Goal: Transaction & Acquisition: Obtain resource

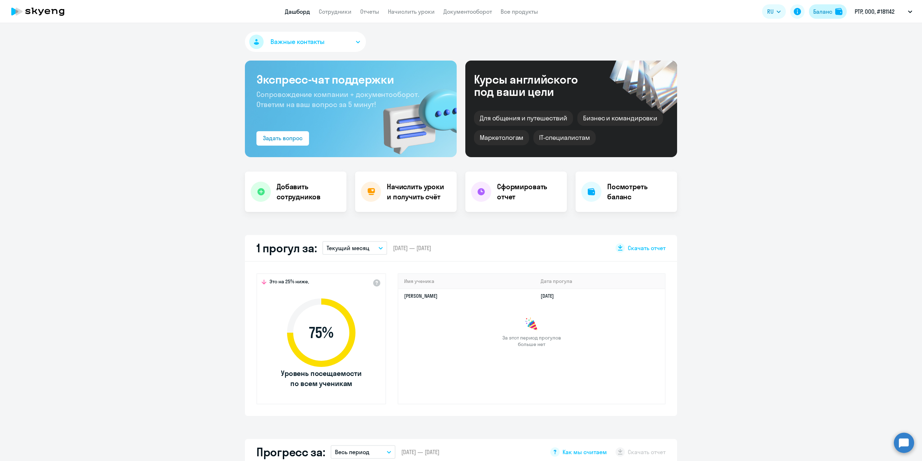
click at [817, 13] on div "Баланс" at bounding box center [822, 11] width 19 height 9
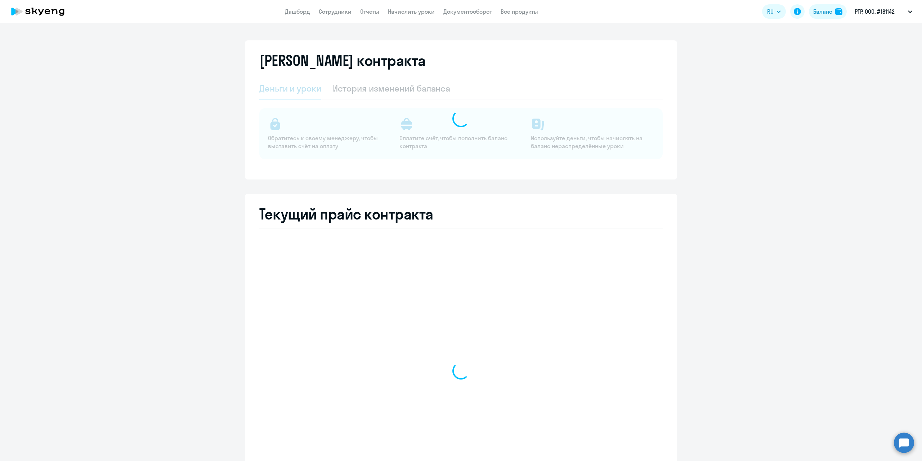
select select "english_adult_not_native_speaker"
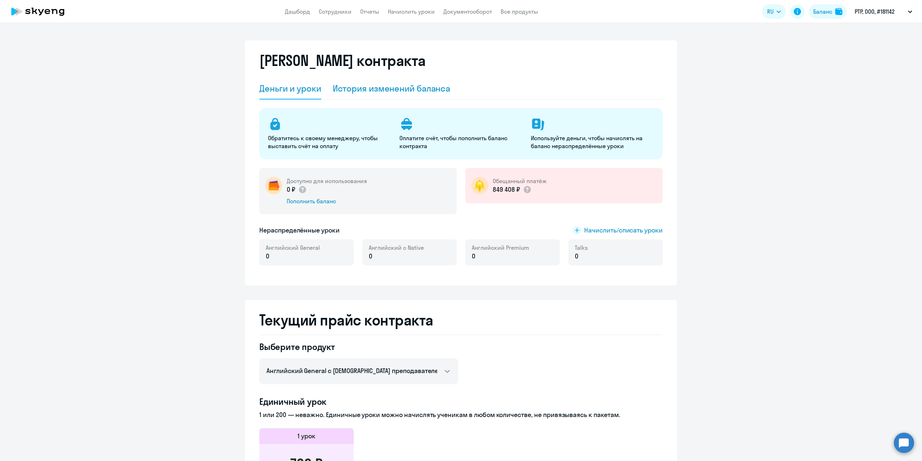
click at [396, 91] on div "История изменений баланса" at bounding box center [392, 88] width 118 height 12
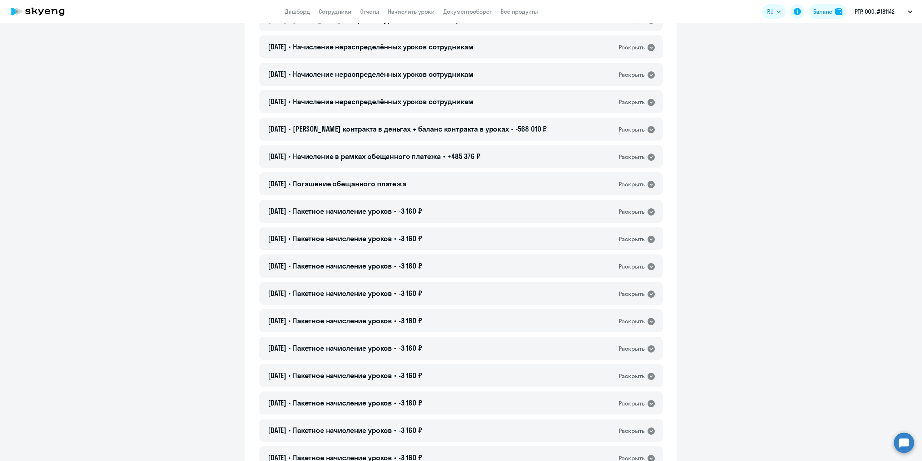
scroll to position [612, 0]
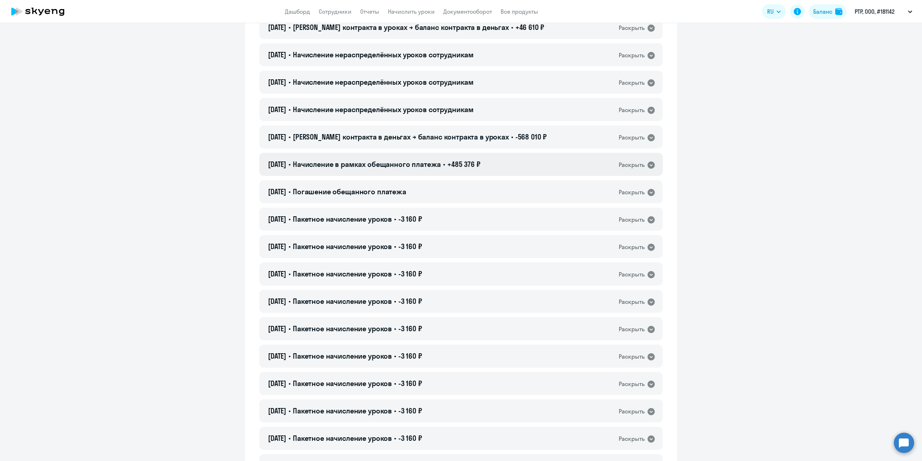
click at [634, 165] on div "Раскрыть" at bounding box center [632, 164] width 26 height 9
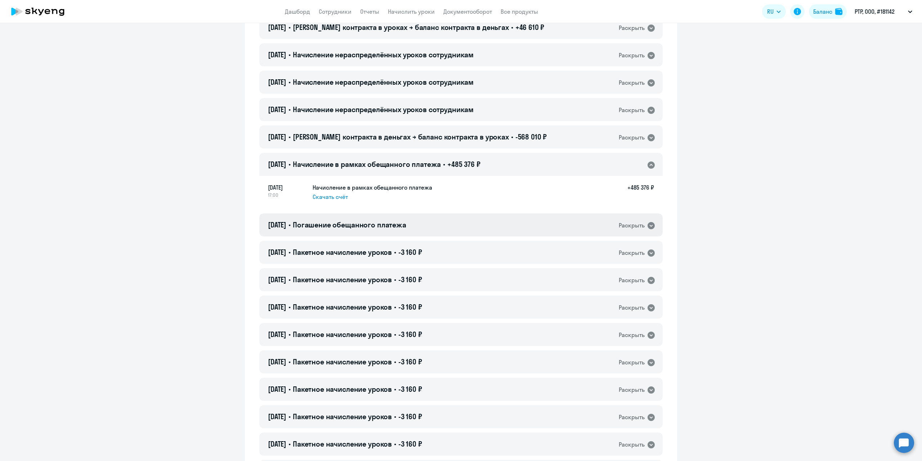
click at [631, 224] on div "Раскрыть" at bounding box center [632, 225] width 26 height 9
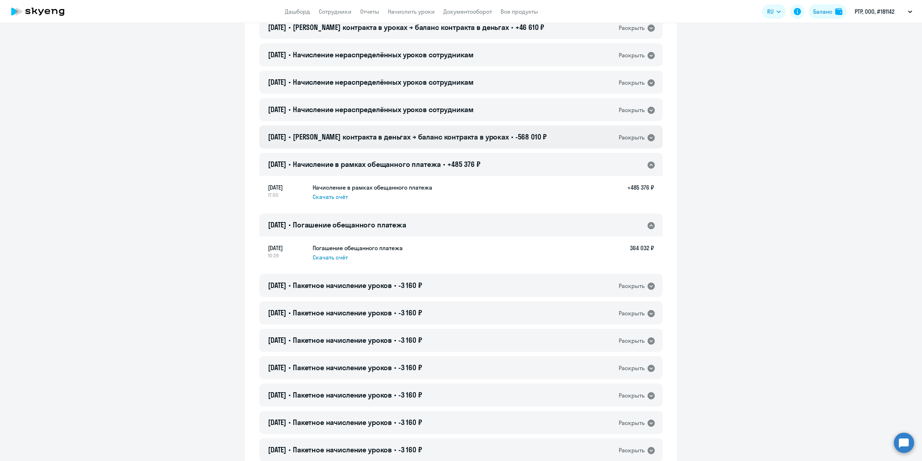
click at [647, 139] on icon at bounding box center [651, 137] width 9 height 9
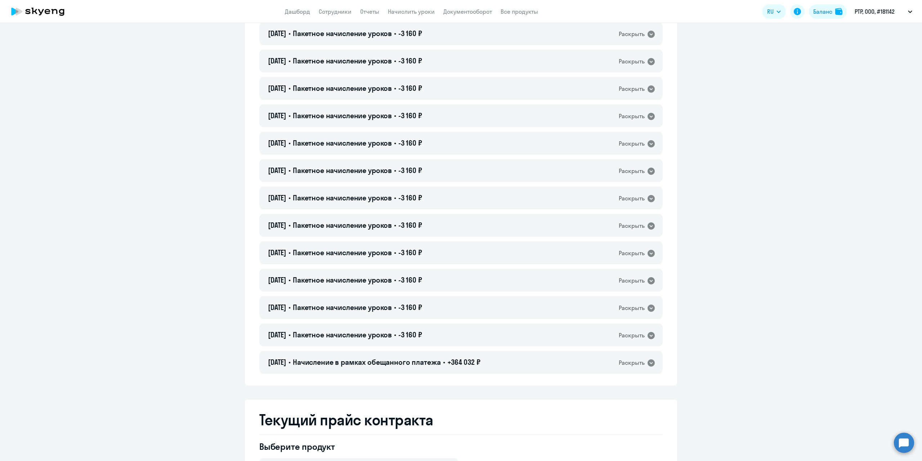
scroll to position [1333, 0]
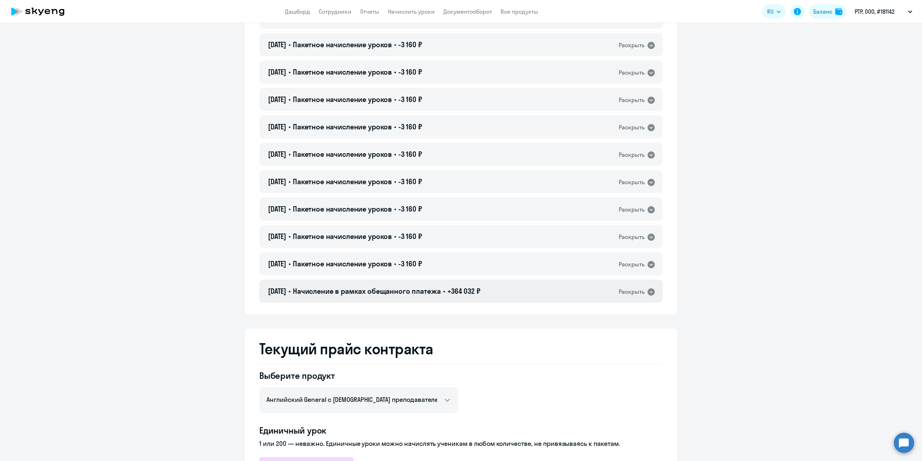
click at [627, 287] on div "Раскрыть" at bounding box center [632, 291] width 26 height 9
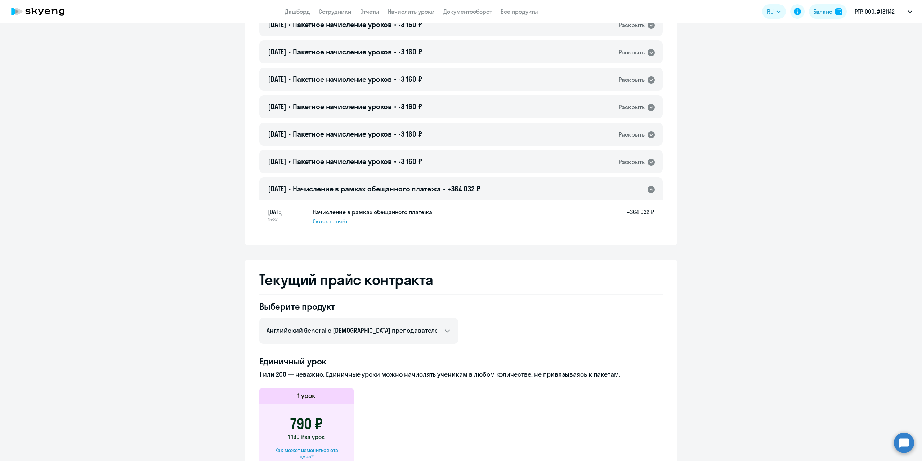
scroll to position [1477, 0]
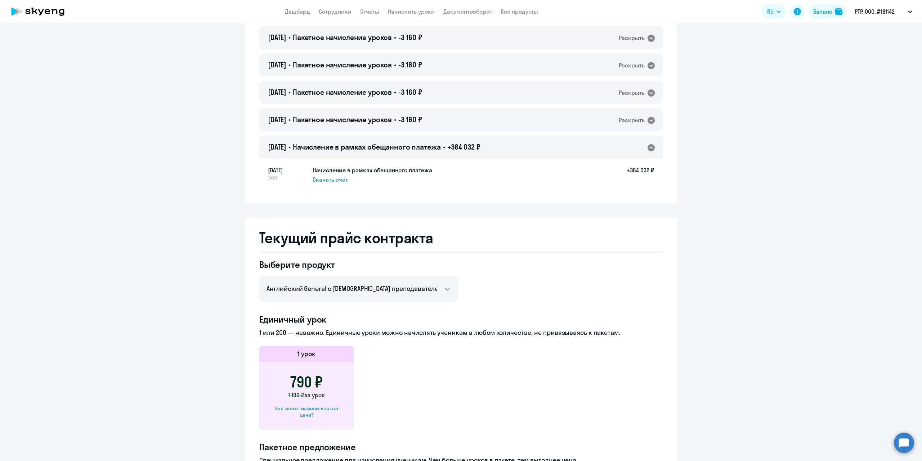
click at [322, 175] on span "Скачать счёт" at bounding box center [330, 179] width 35 height 9
click at [460, 10] on link "Документооборот" at bounding box center [467, 11] width 49 height 7
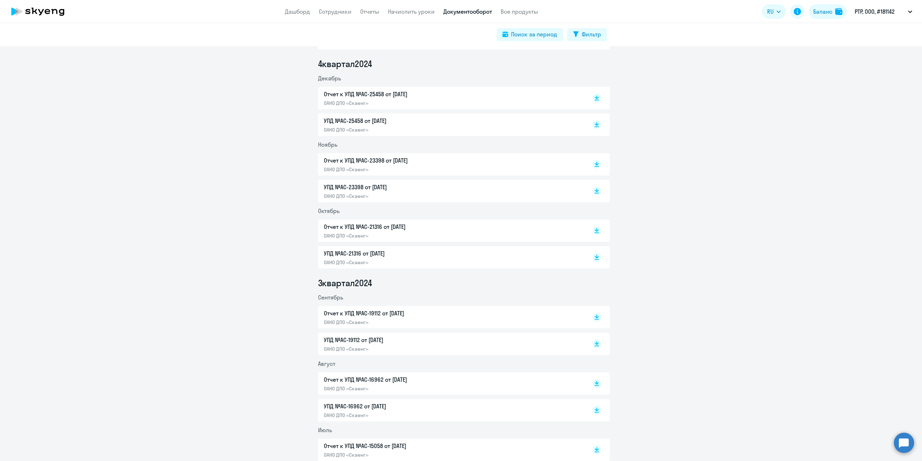
scroll to position [711, 0]
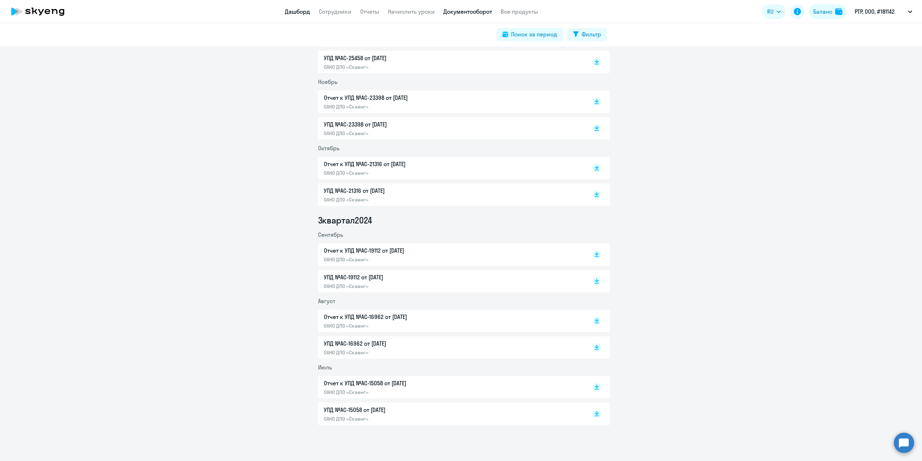
click at [302, 13] on link "Дашборд" at bounding box center [297, 11] width 25 height 7
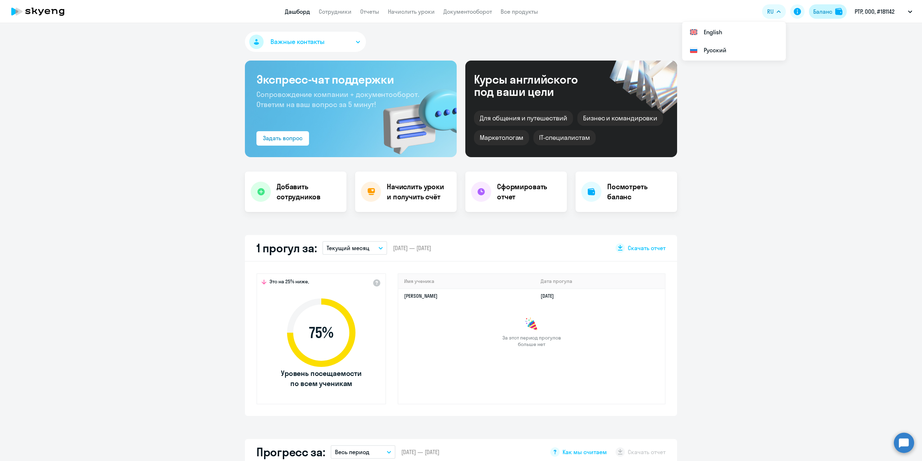
click at [827, 11] on div "Баланс" at bounding box center [822, 11] width 19 height 9
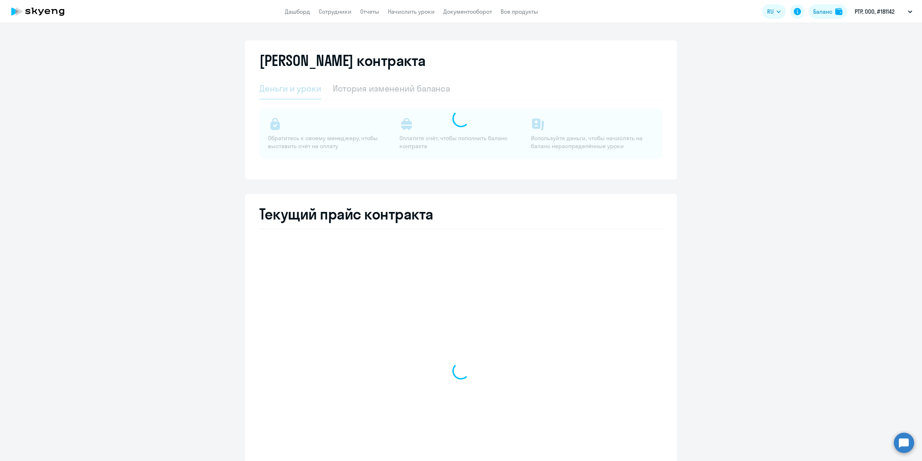
select select "english_adult_not_native_speaker"
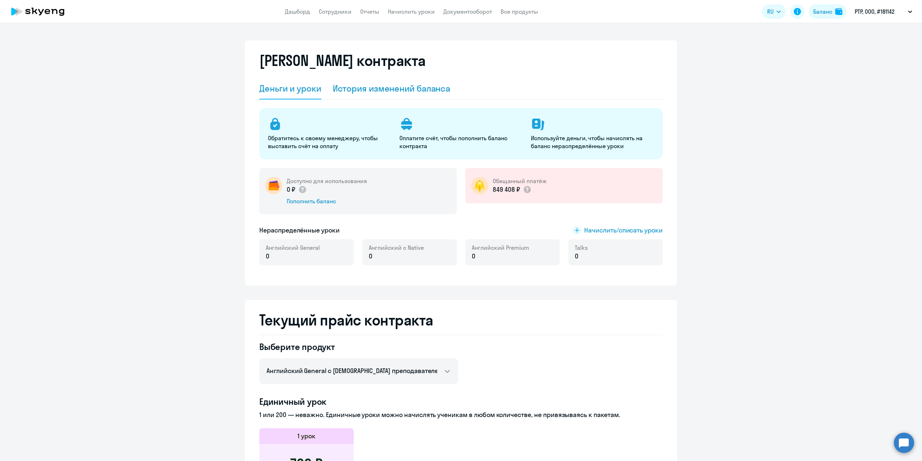
click at [416, 87] on div "История изменений баланса" at bounding box center [392, 88] width 118 height 12
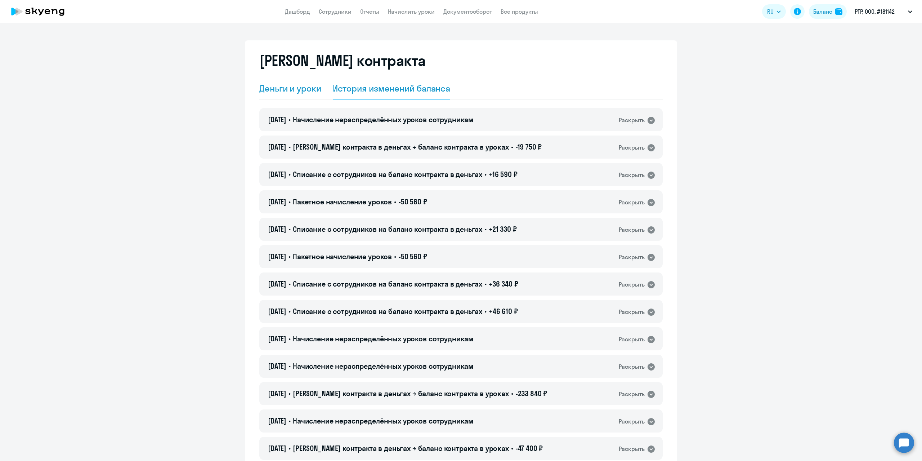
click at [298, 89] on div "Деньги и уроки" at bounding box center [290, 88] width 62 height 12
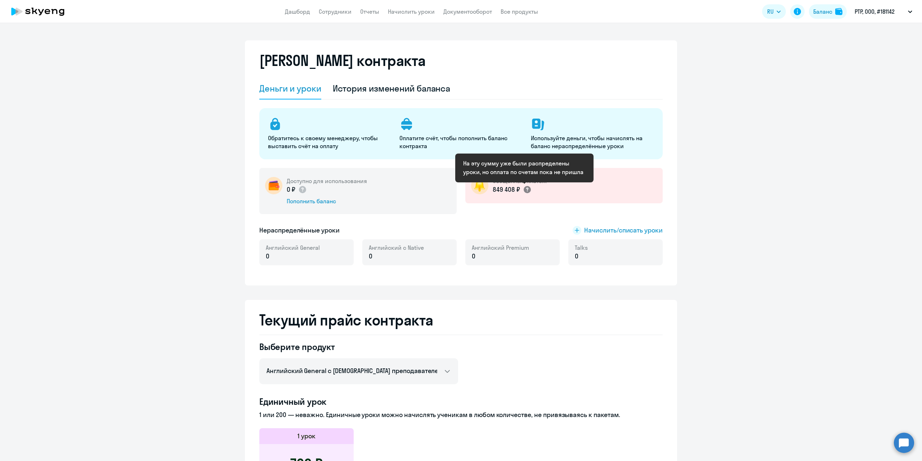
click at [526, 188] on icon at bounding box center [527, 190] width 2 height 4
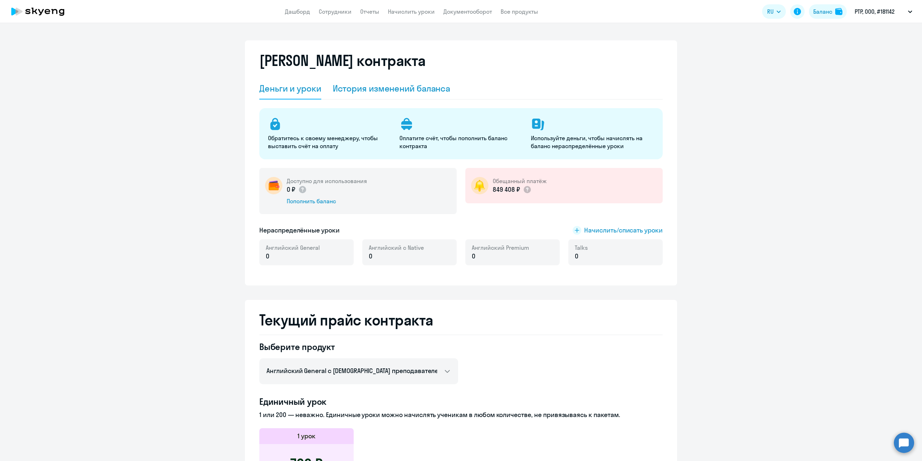
click at [410, 93] on div "История изменений баланса" at bounding box center [392, 88] width 118 height 12
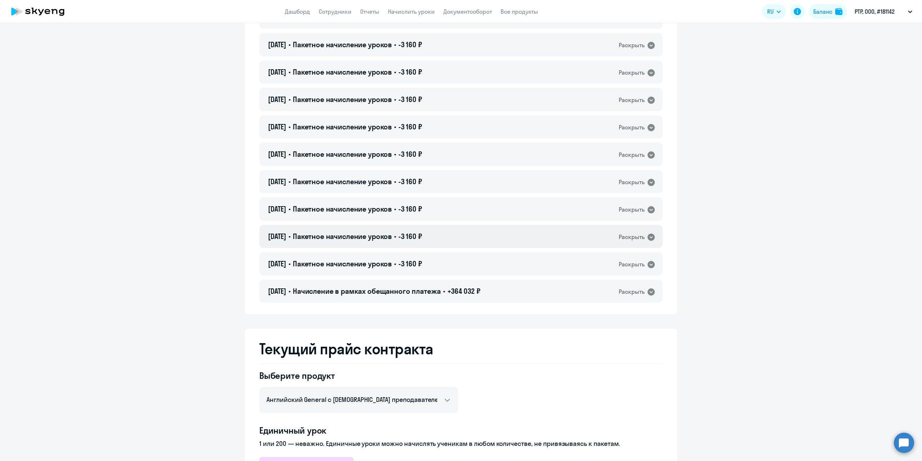
scroll to position [1153, 0]
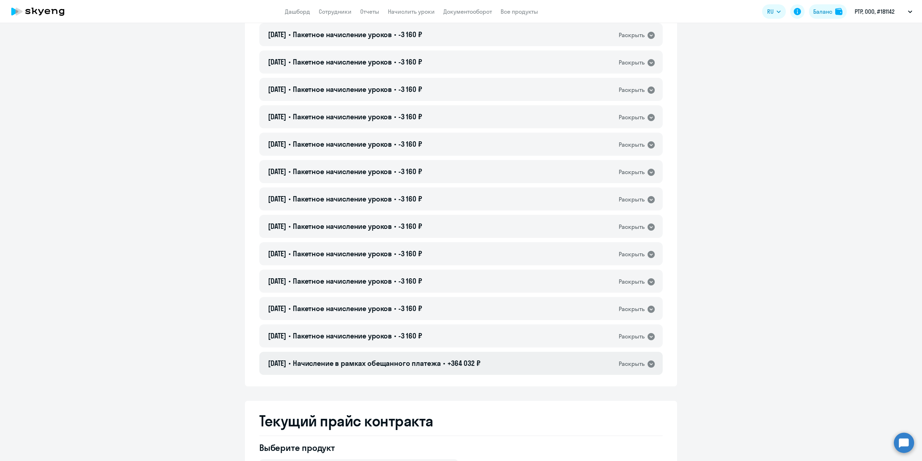
click at [648, 363] on icon at bounding box center [651, 363] width 7 height 7
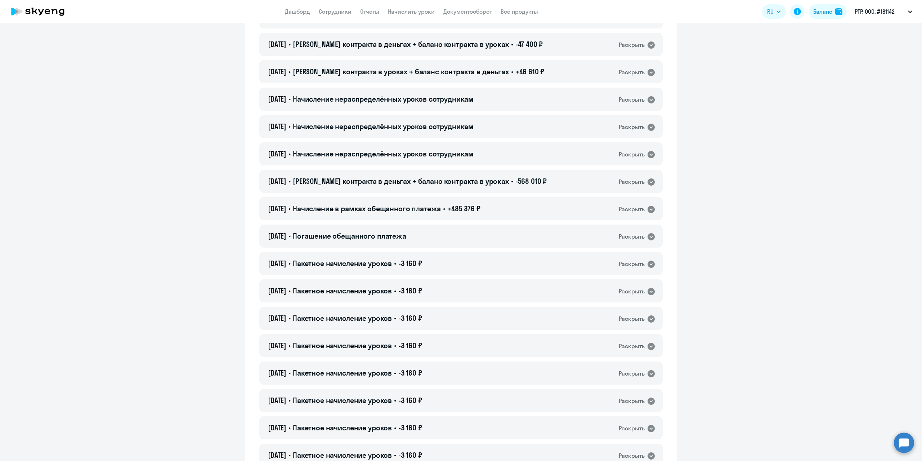
scroll to position [504, 0]
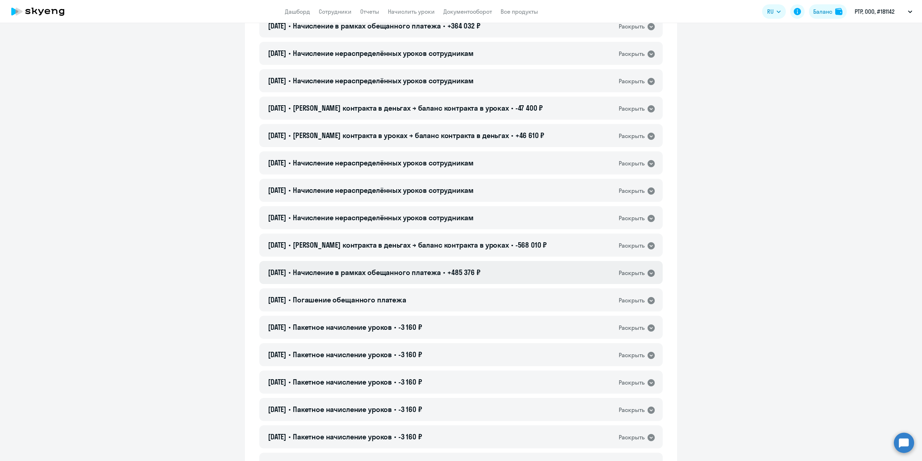
click at [640, 272] on div "Раскрыть" at bounding box center [632, 272] width 26 height 9
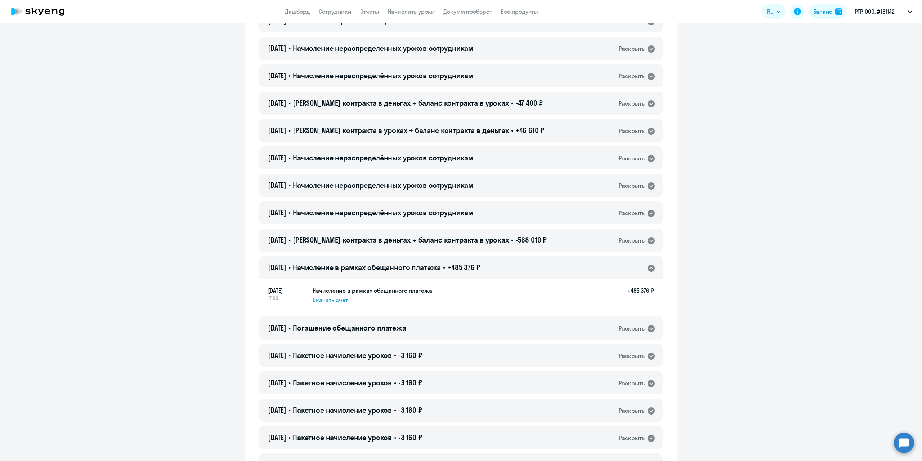
scroll to position [576, 0]
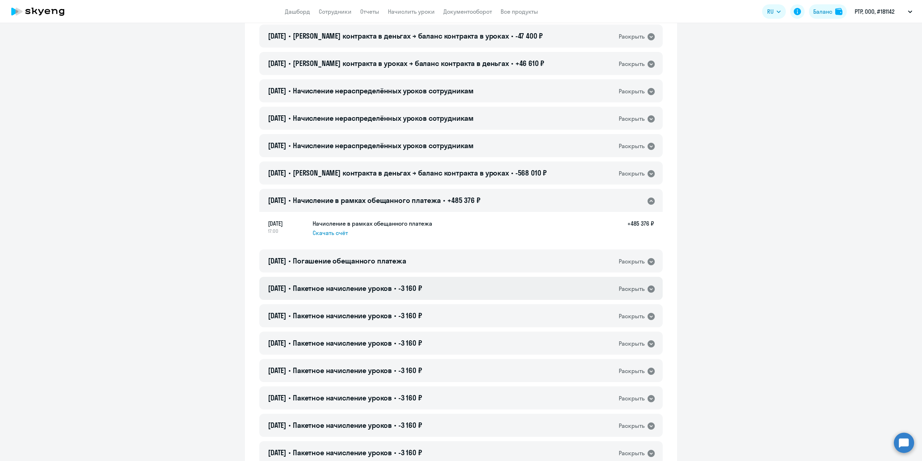
click at [648, 289] on icon at bounding box center [651, 288] width 7 height 7
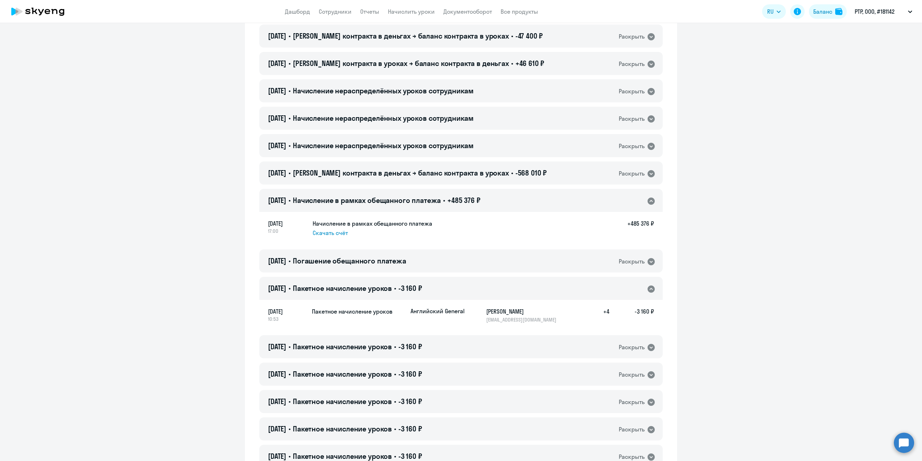
click at [647, 289] on icon at bounding box center [651, 289] width 9 height 9
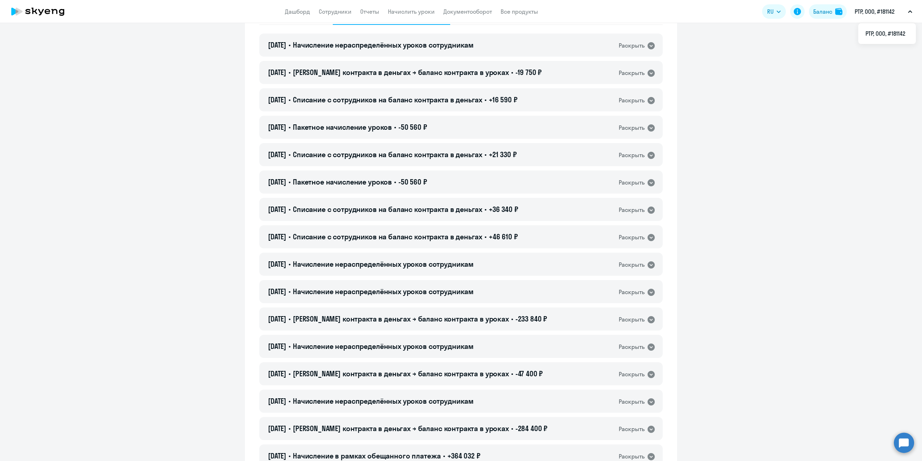
scroll to position [0, 0]
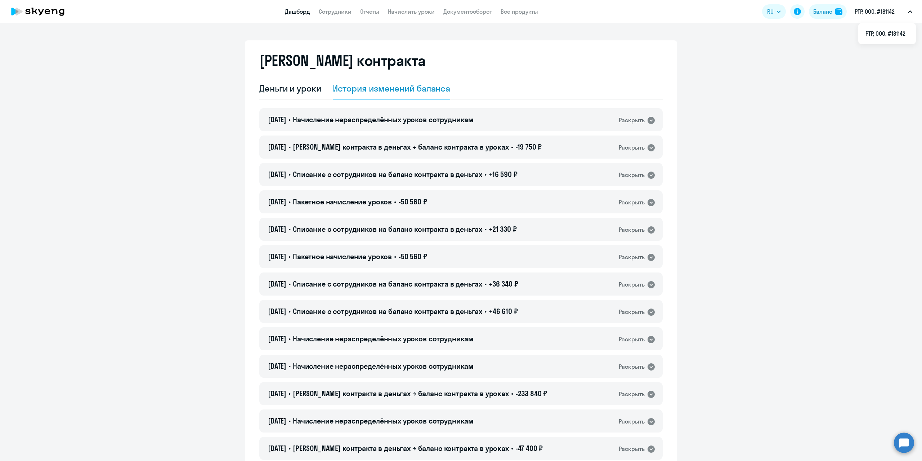
click at [304, 14] on link "Дашборд" at bounding box center [297, 11] width 25 height 7
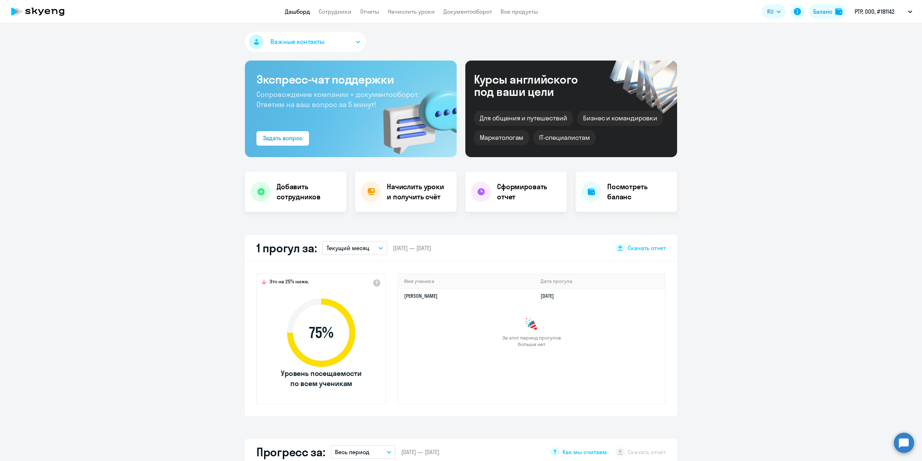
select select "30"
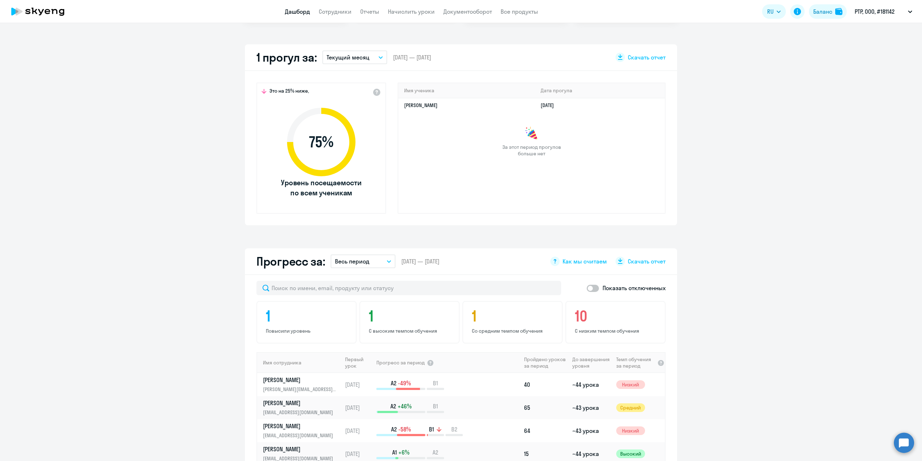
scroll to position [72, 0]
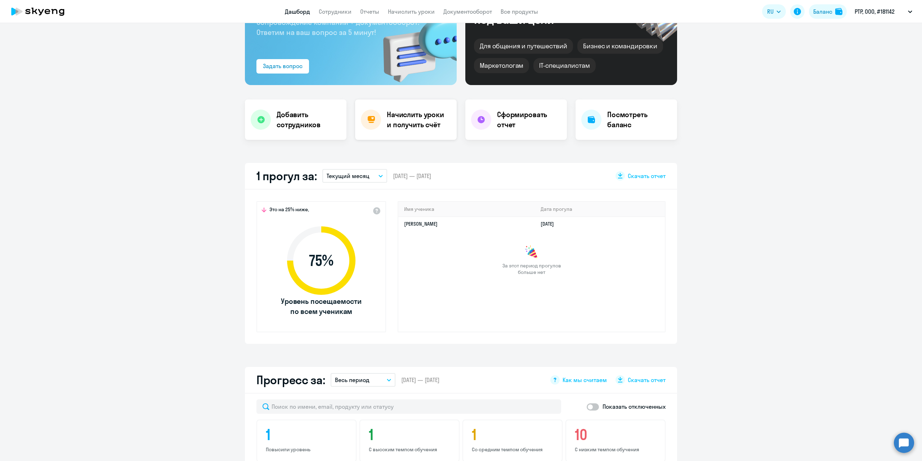
click at [424, 124] on h4 "Начислить уроки и получить счёт" at bounding box center [418, 120] width 63 height 20
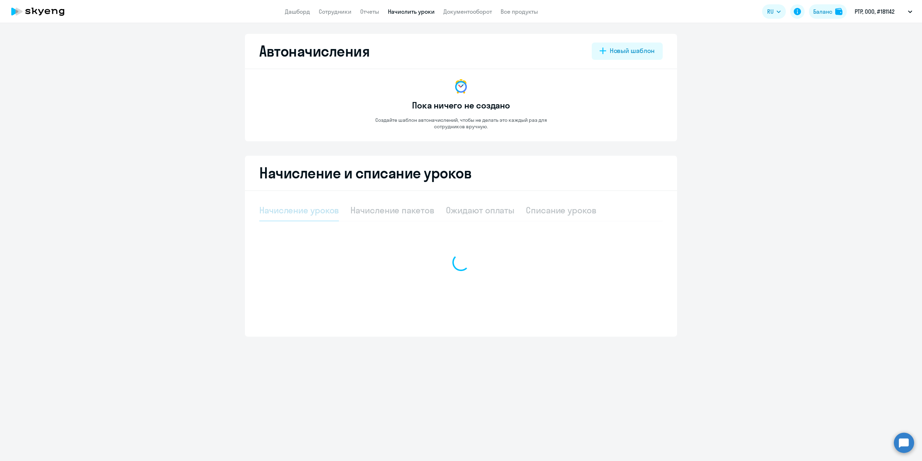
select select "10"
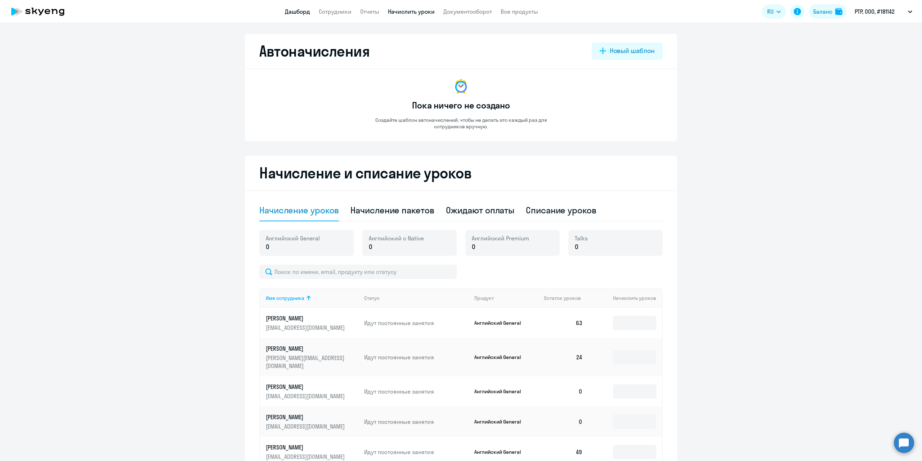
click at [305, 13] on link "Дашборд" at bounding box center [297, 11] width 25 height 7
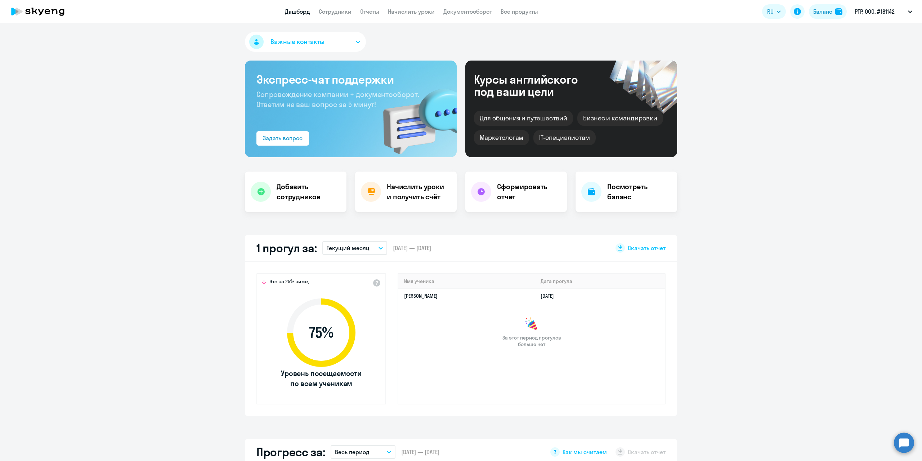
select select "30"
click at [827, 15] on div "Баланс" at bounding box center [822, 11] width 19 height 9
select select "english_adult_not_native_speaker"
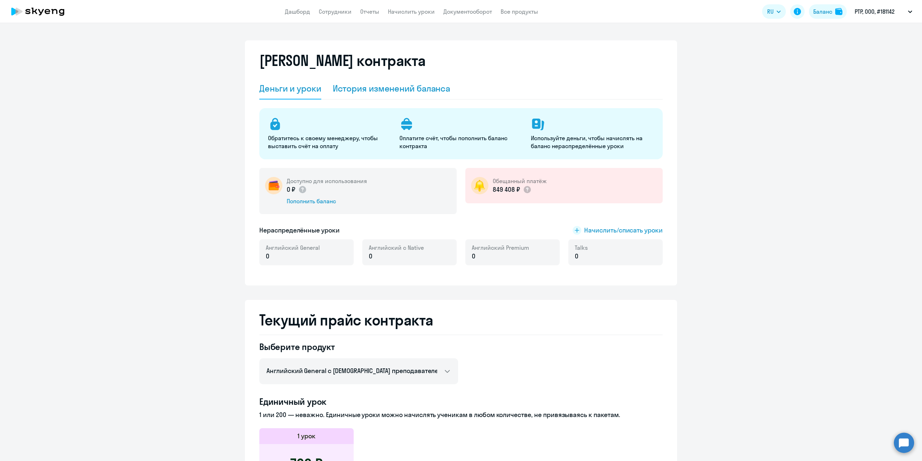
click at [404, 91] on div "История изменений баланса" at bounding box center [392, 88] width 118 height 12
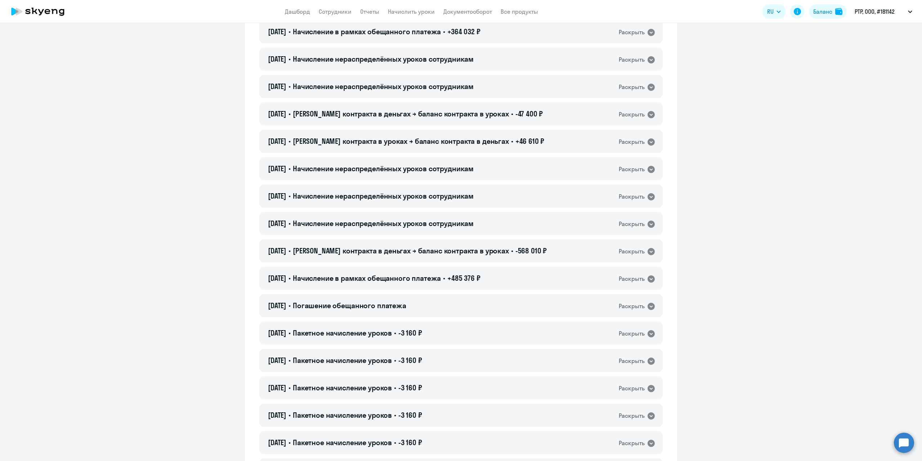
scroll to position [540, 0]
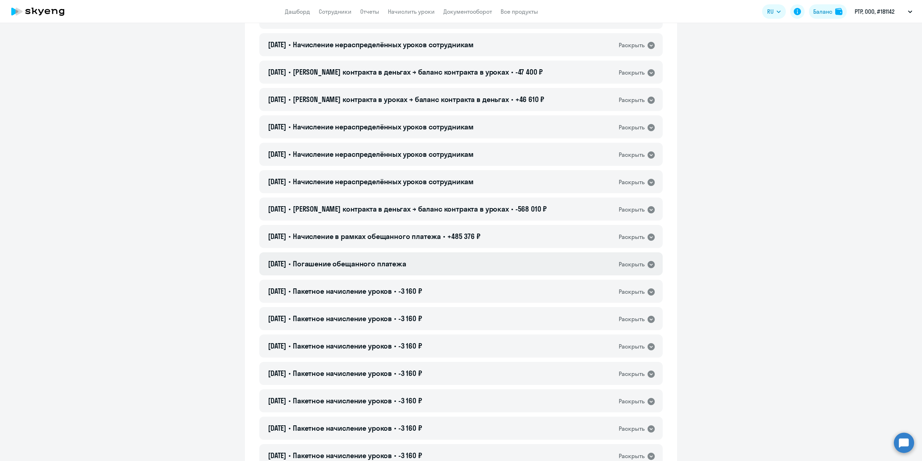
click at [631, 263] on div "Раскрыть" at bounding box center [632, 264] width 26 height 9
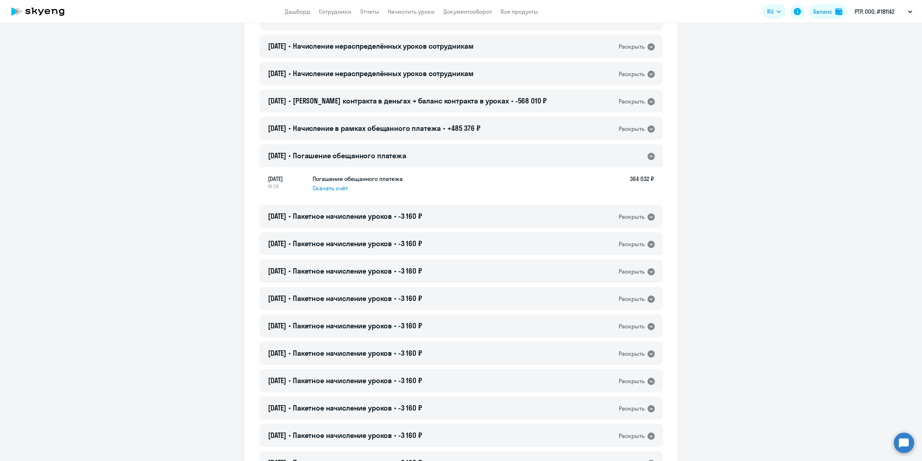
scroll to position [576, 0]
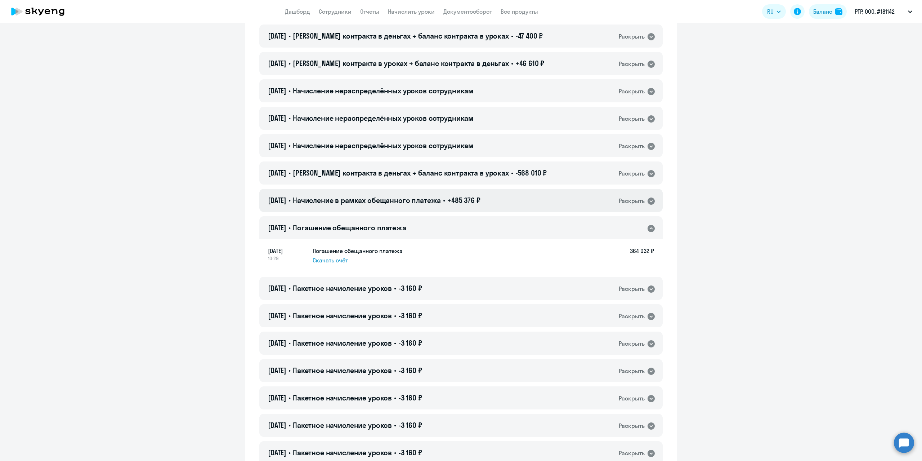
click at [647, 198] on icon at bounding box center [651, 201] width 9 height 9
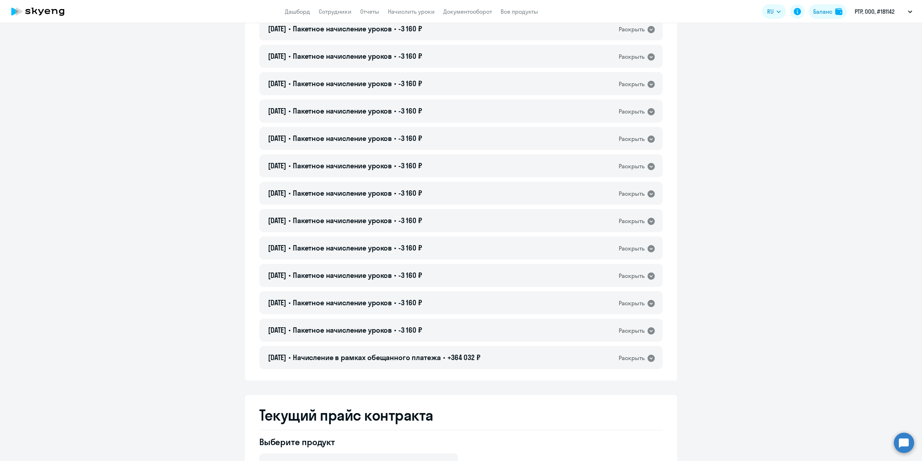
scroll to position [1405, 0]
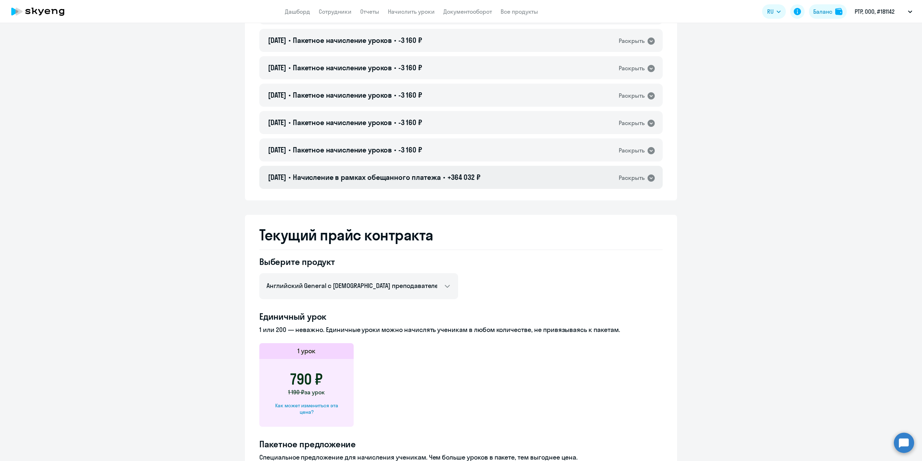
click at [622, 177] on div "Раскрыть" at bounding box center [632, 177] width 26 height 9
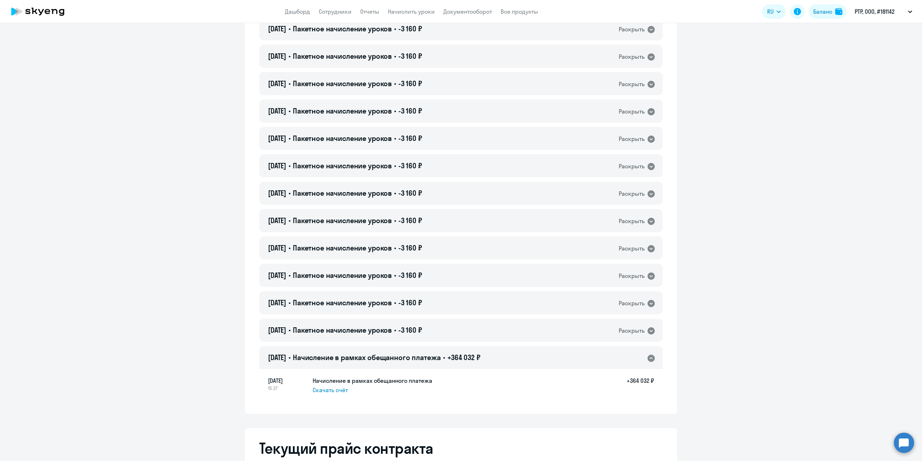
scroll to position [1441, 0]
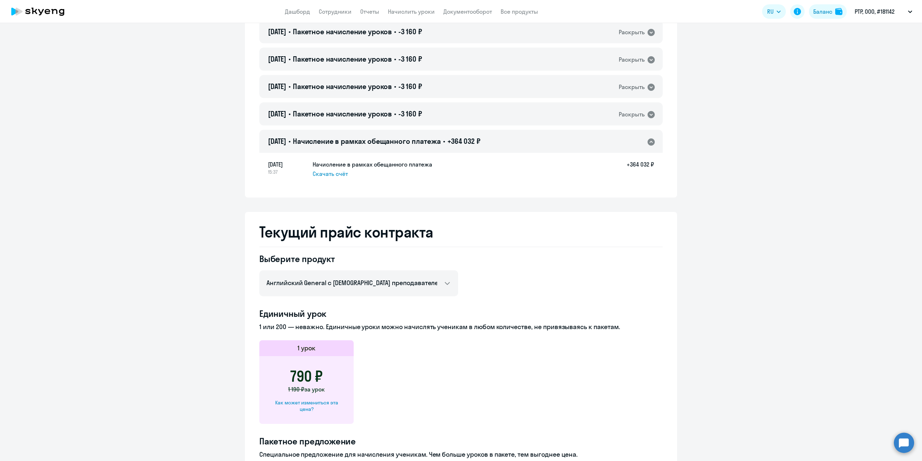
click at [331, 175] on span "Скачать счёт" at bounding box center [330, 173] width 35 height 9
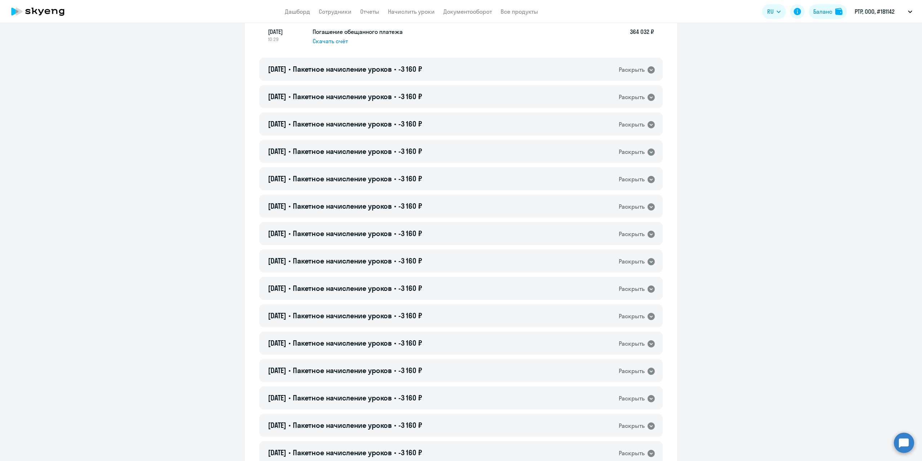
scroll to position [792, 0]
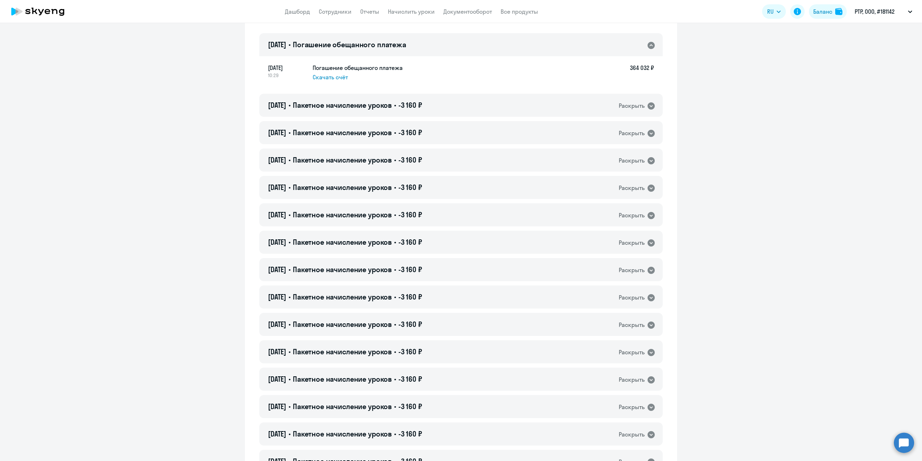
click at [321, 80] on span "Скачать счёт" at bounding box center [330, 77] width 35 height 9
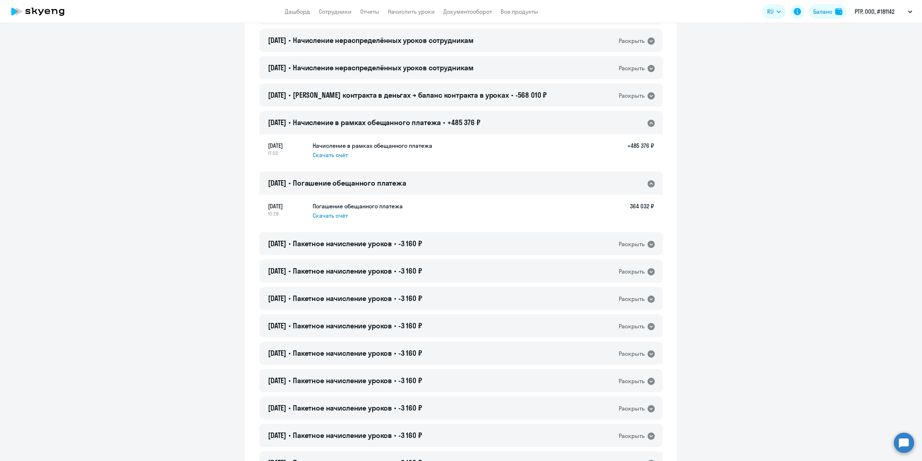
scroll to position [612, 0]
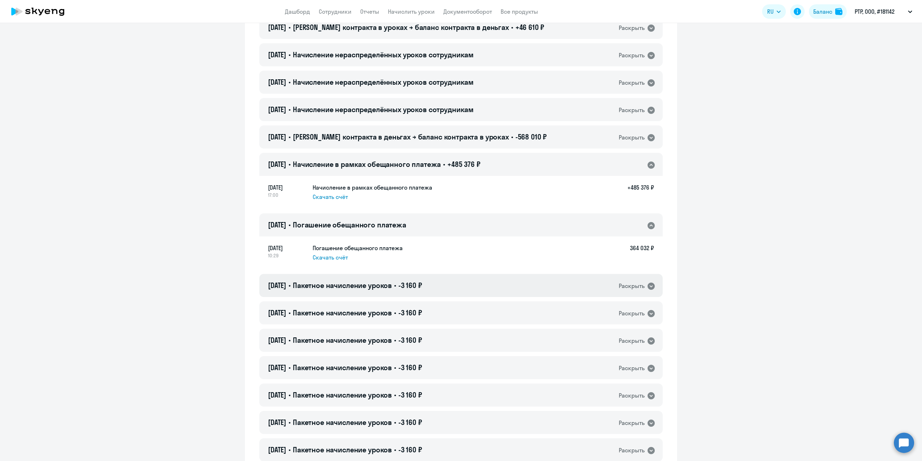
click at [642, 289] on div "Раскрыть" at bounding box center [632, 285] width 26 height 9
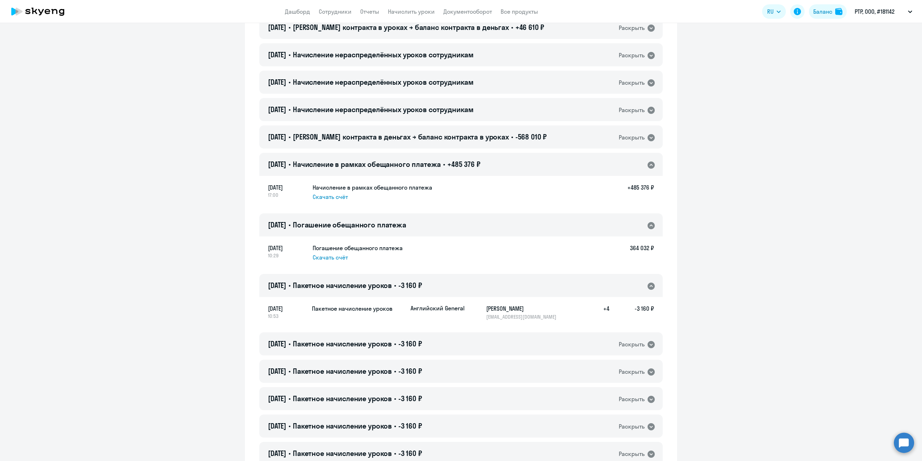
click at [642, 289] on div "Раскрыть" at bounding box center [632, 285] width 26 height 9
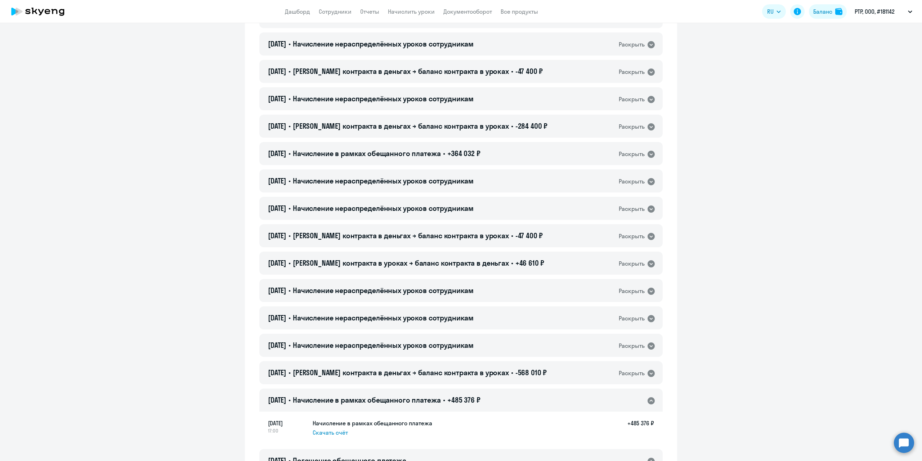
scroll to position [360, 0]
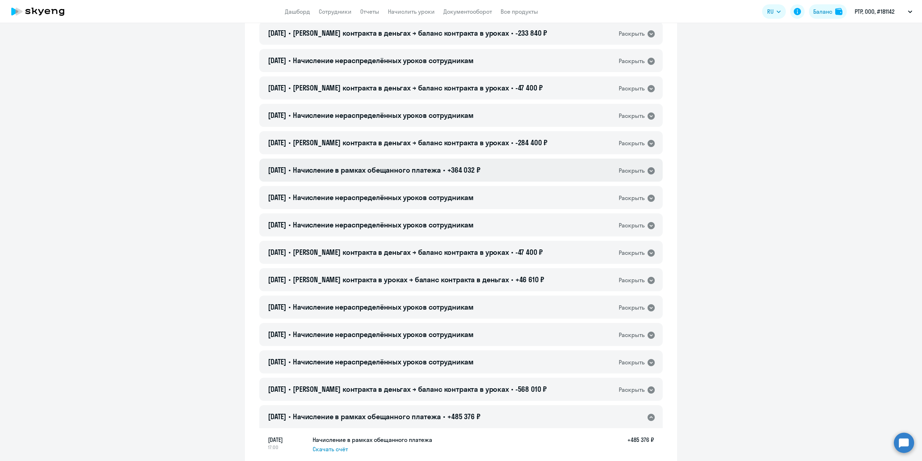
click at [648, 169] on icon at bounding box center [651, 170] width 7 height 7
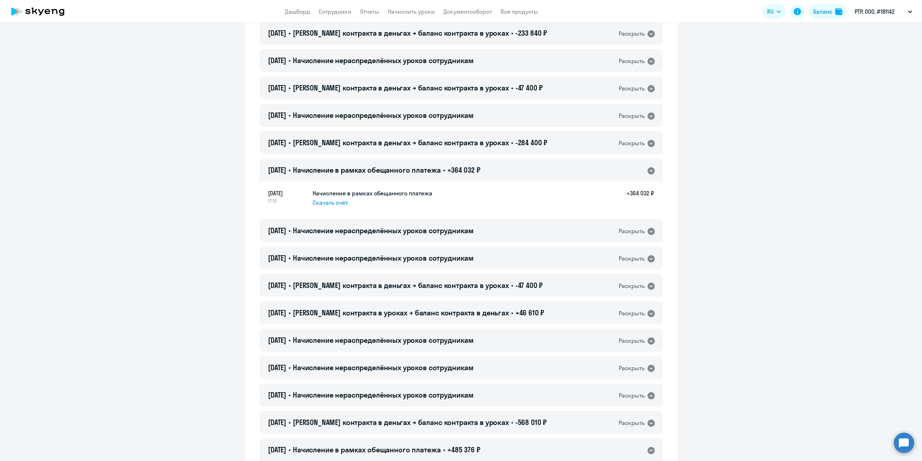
click at [333, 200] on span "Скачать счёт" at bounding box center [330, 202] width 35 height 9
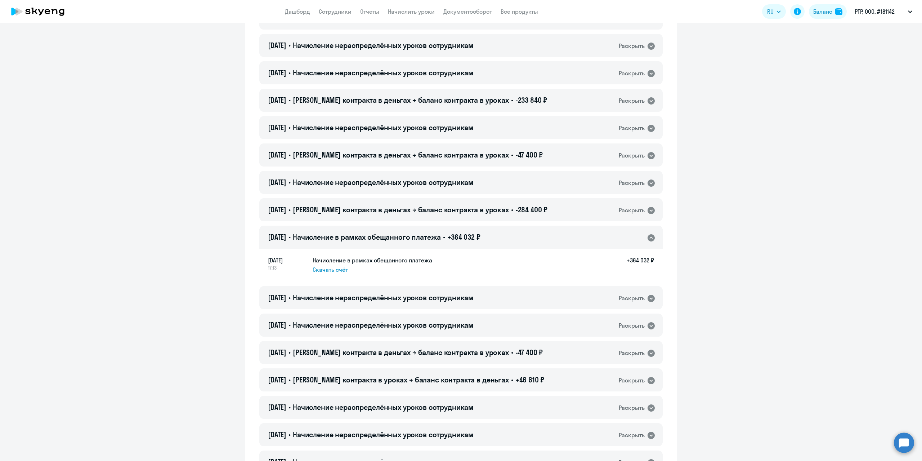
scroll to position [72, 0]
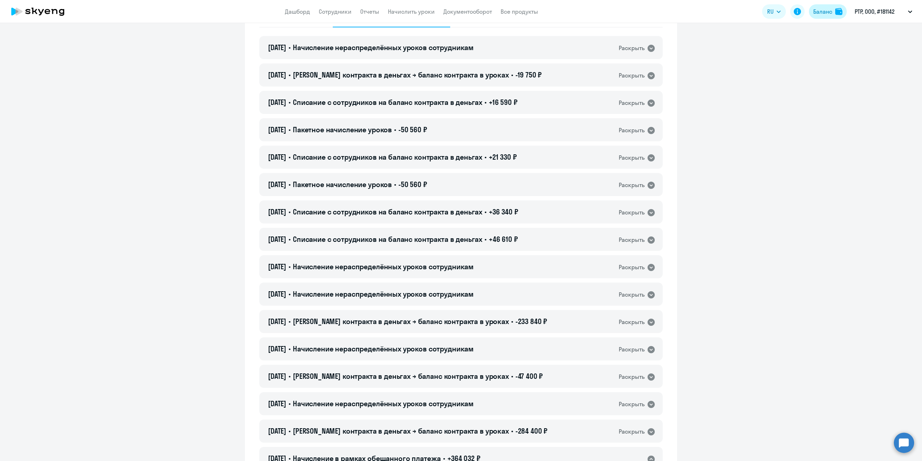
click at [824, 13] on div "Баланс" at bounding box center [822, 11] width 19 height 9
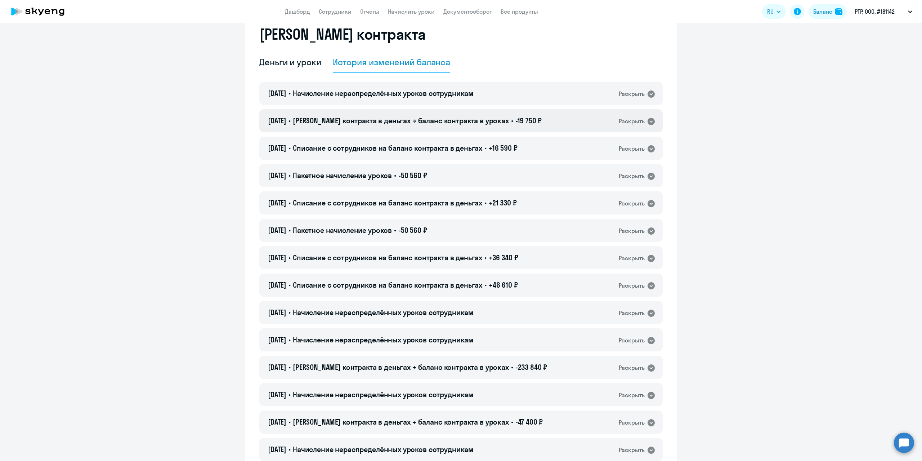
scroll to position [0, 0]
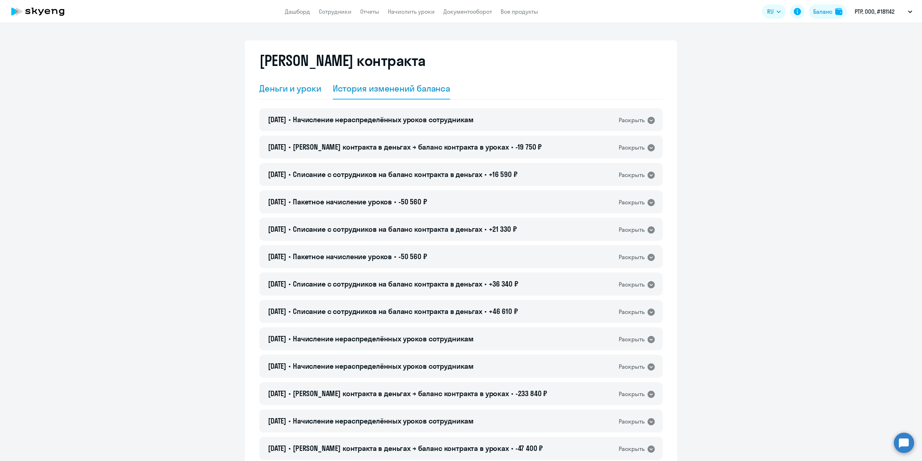
click at [275, 87] on div "Деньги и уроки" at bounding box center [290, 88] width 62 height 12
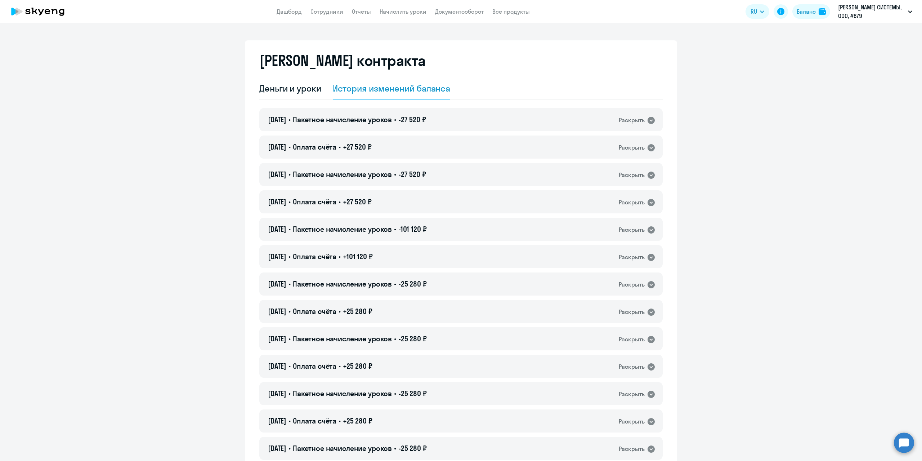
select select "english_adult_not_native_speaker"
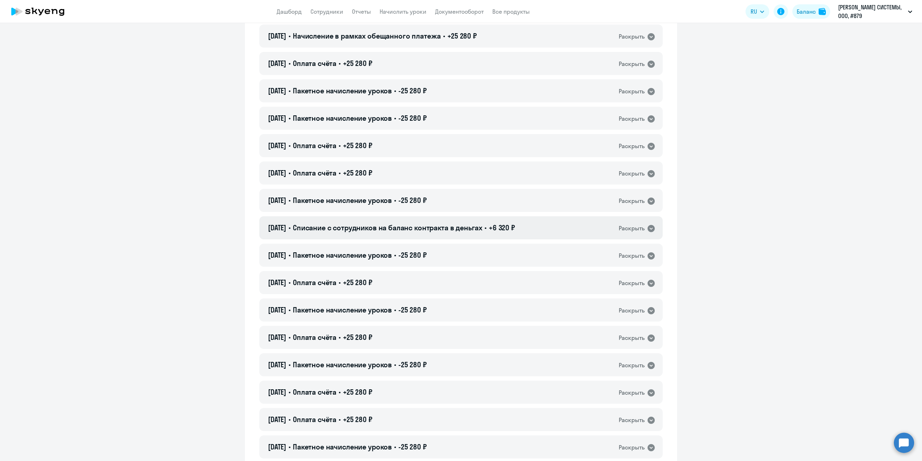
scroll to position [468, 0]
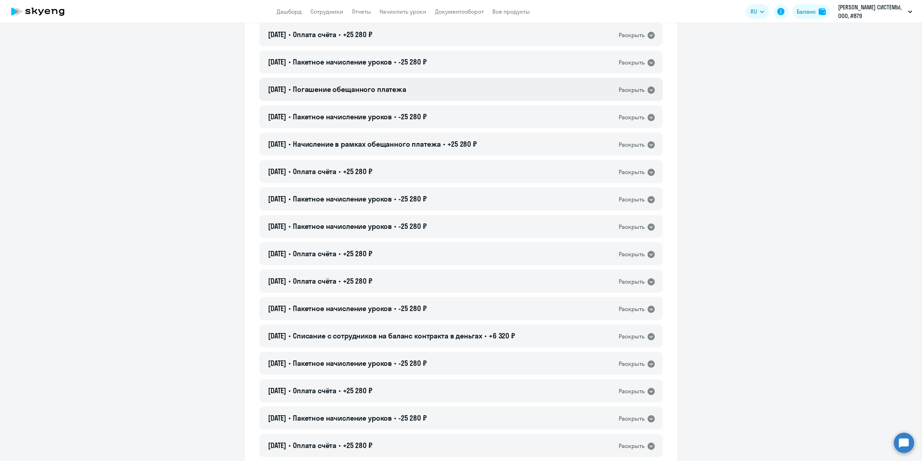
click at [641, 88] on div "Раскрыть" at bounding box center [632, 89] width 26 height 9
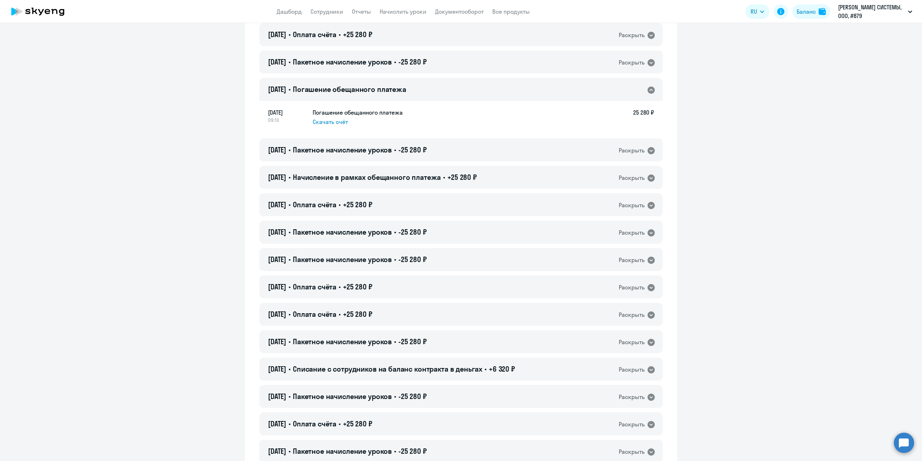
scroll to position [432, 0]
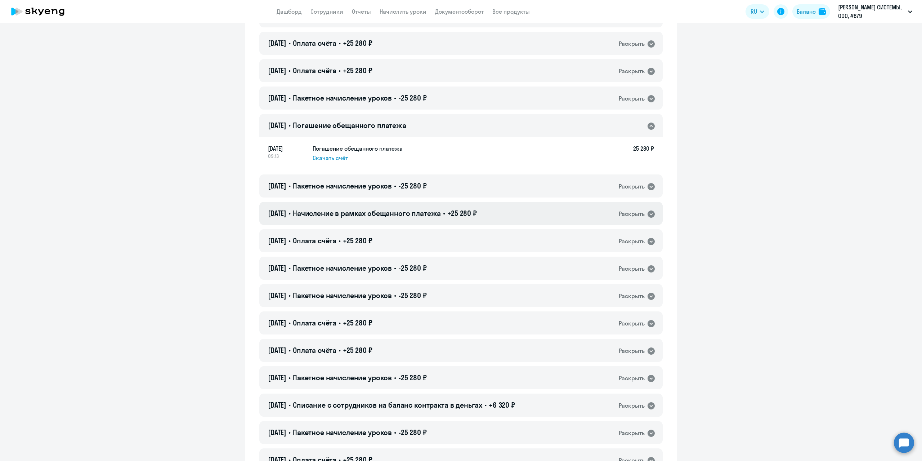
click at [638, 214] on div "Раскрыть" at bounding box center [632, 213] width 26 height 9
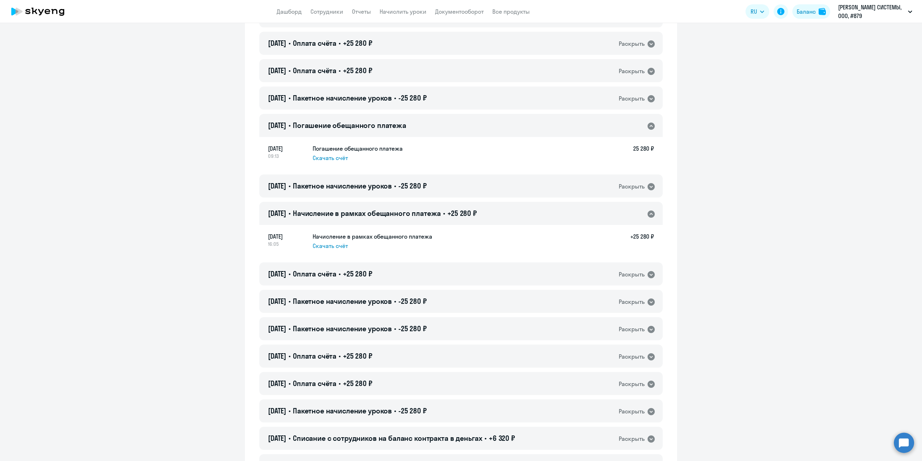
click at [324, 158] on span "Скачать счёт" at bounding box center [330, 157] width 35 height 9
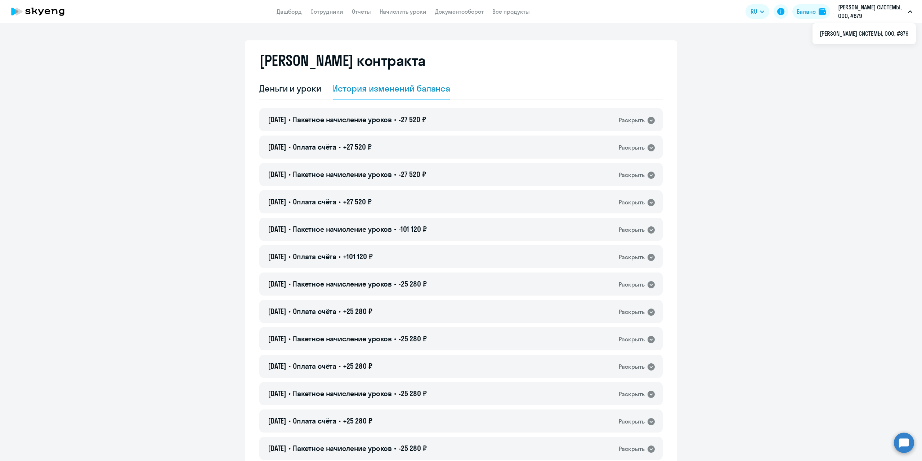
select select "english_adult_not_native_speaker"
click at [809, 10] on div "Баланс" at bounding box center [806, 11] width 19 height 9
click at [294, 98] on div "Деньги и уроки" at bounding box center [290, 89] width 62 height 22
